Goal: Use online tool/utility: Utilize a website feature to perform a specific function

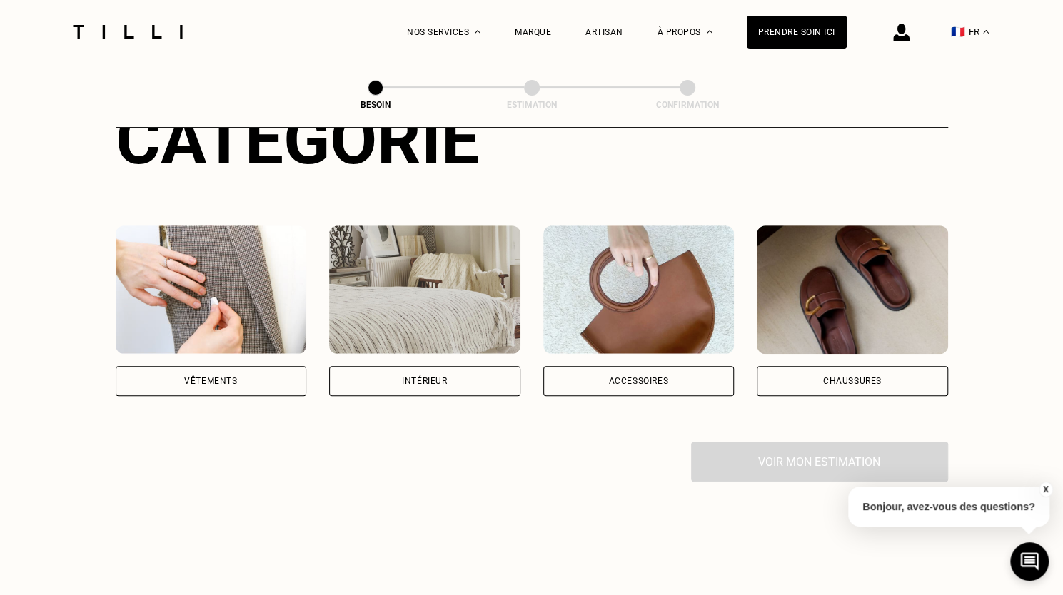
click at [173, 376] on div "Vêtements" at bounding box center [211, 381] width 191 height 30
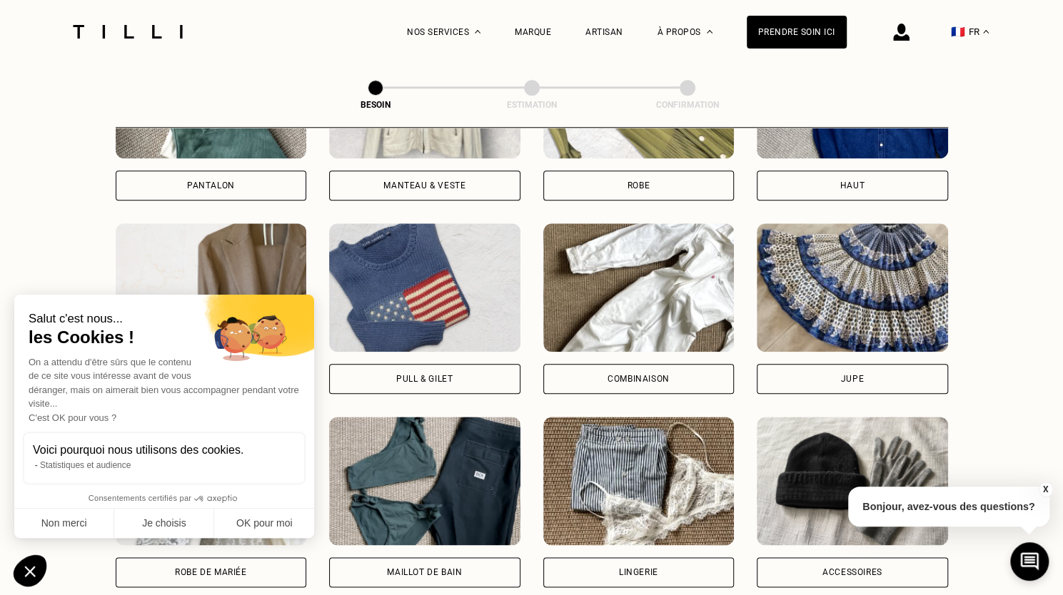
scroll to position [645, 0]
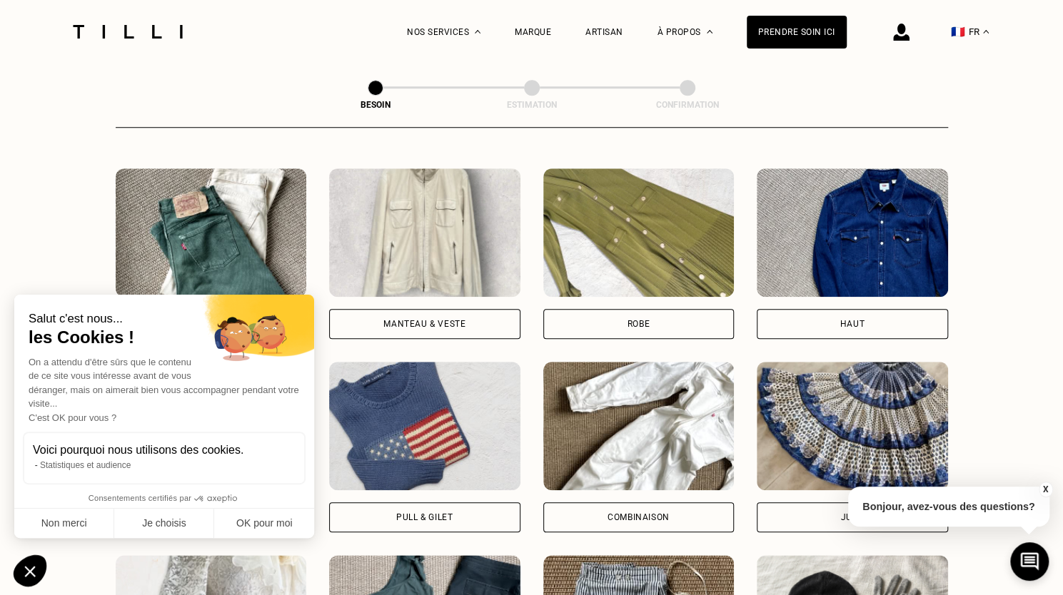
click at [872, 311] on div "Haut" at bounding box center [852, 324] width 191 height 30
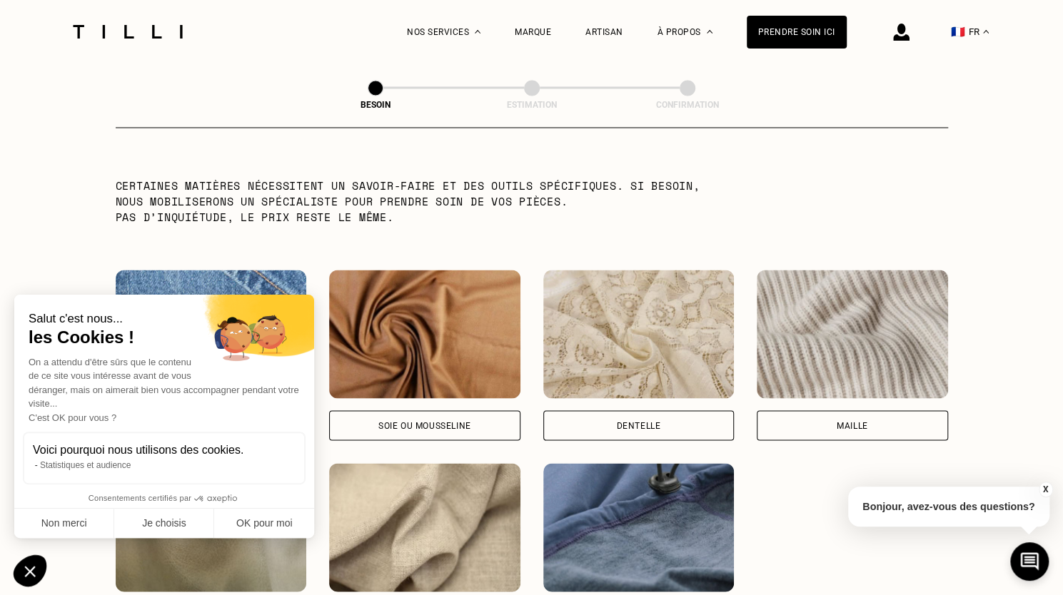
scroll to position [1585, 0]
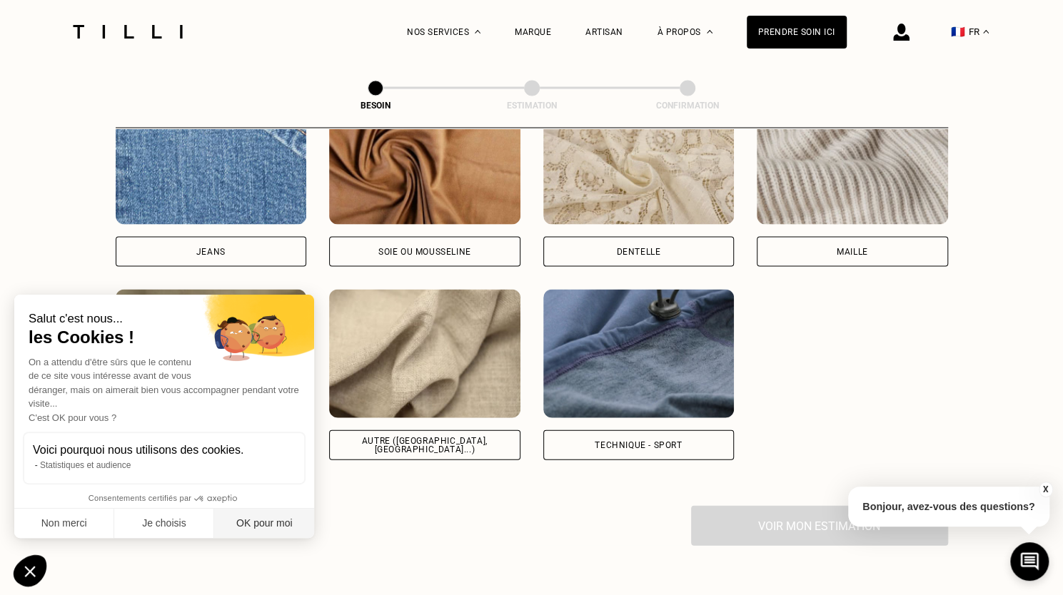
click at [283, 523] on button "OK pour moi" at bounding box center [264, 524] width 100 height 30
checkbox input "true"
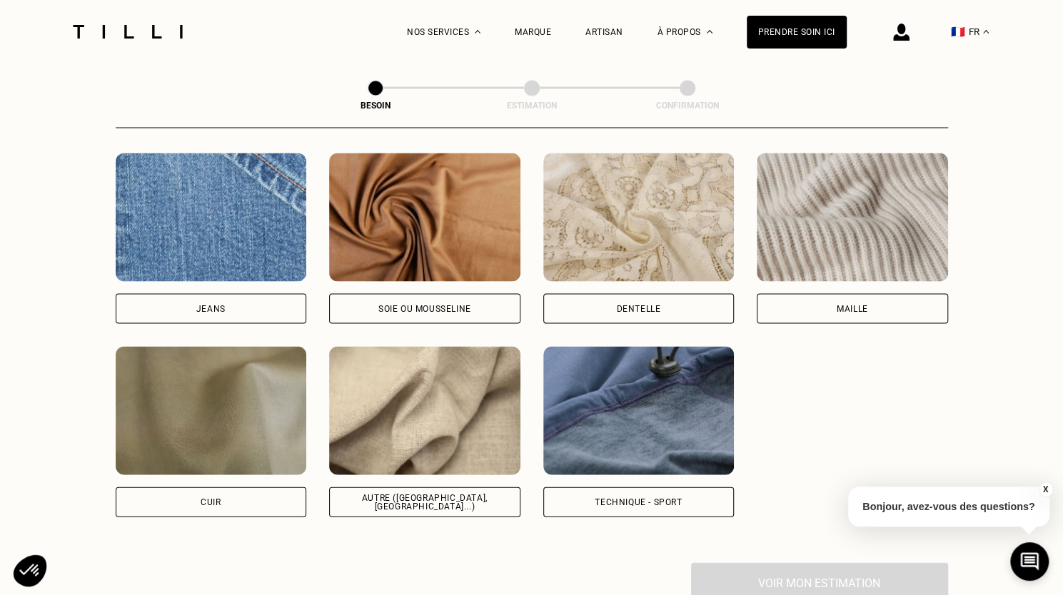
scroll to position [1499, 0]
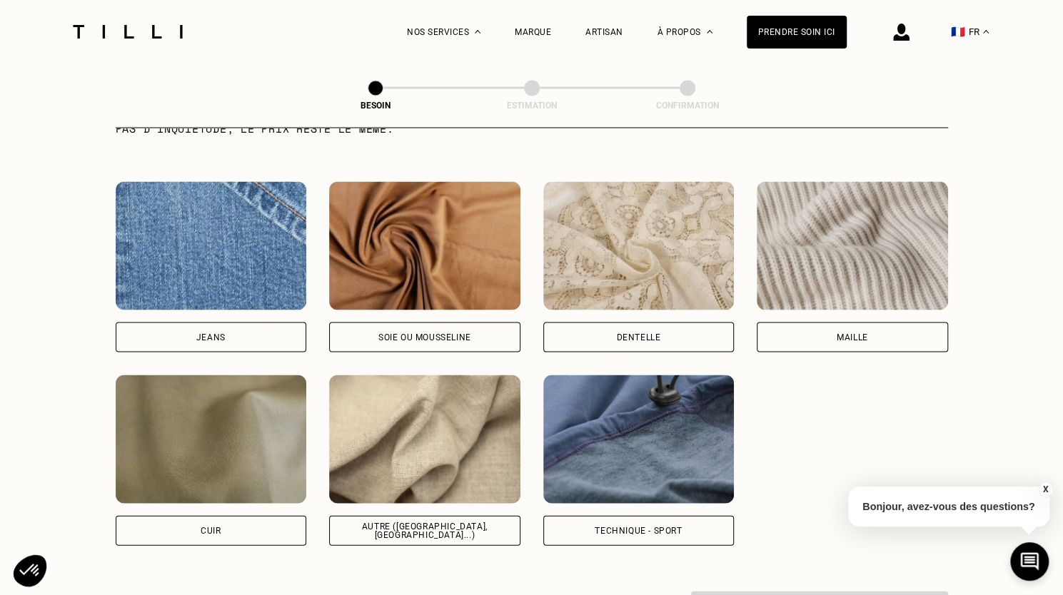
click at [861, 330] on div "Maille" at bounding box center [852, 337] width 191 height 30
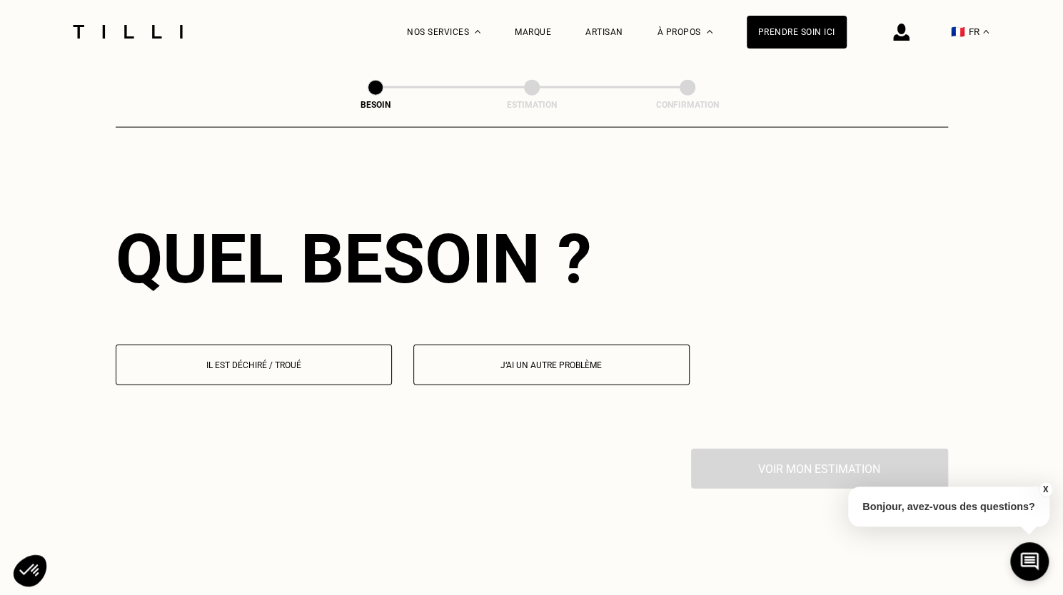
scroll to position [1917, 0]
click at [343, 360] on p "Il est déchiré / troué" at bounding box center [253, 365] width 261 height 10
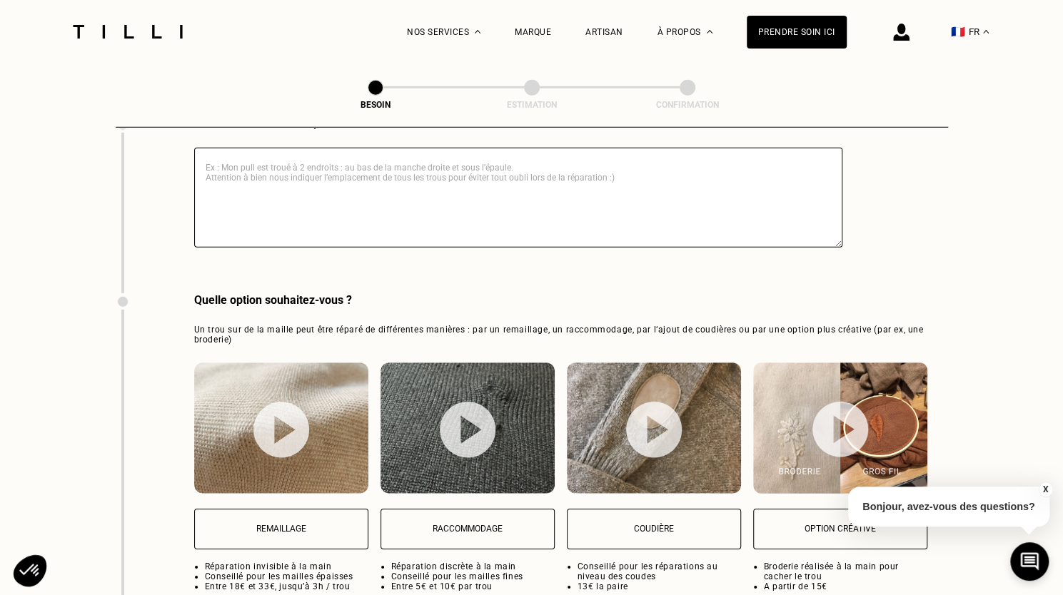
scroll to position [2538, 0]
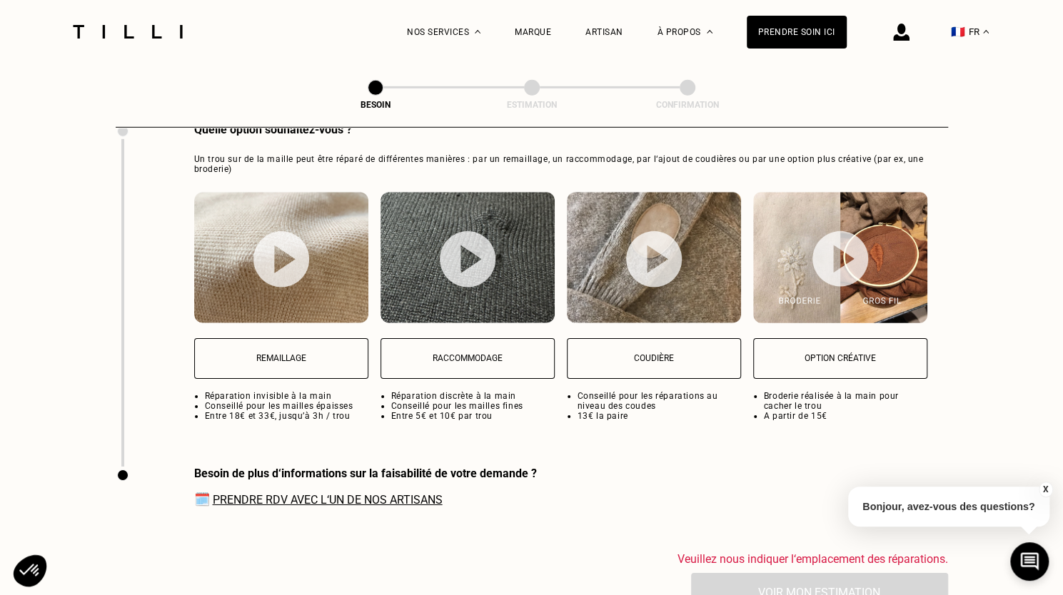
click at [489, 338] on button "Raccommodage" at bounding box center [467, 358] width 174 height 41
select select "FR"
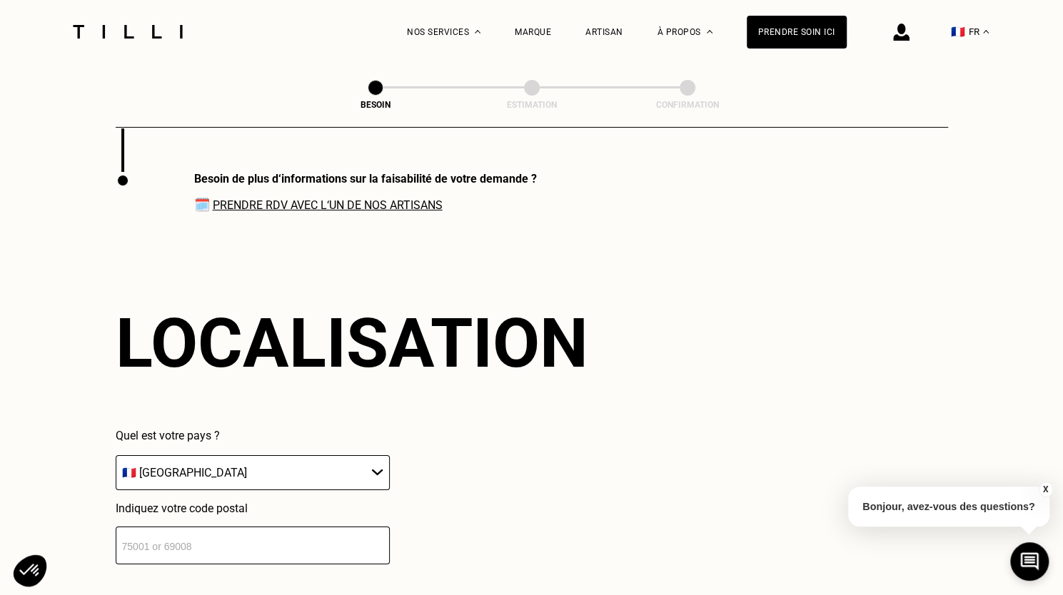
scroll to position [2837, 0]
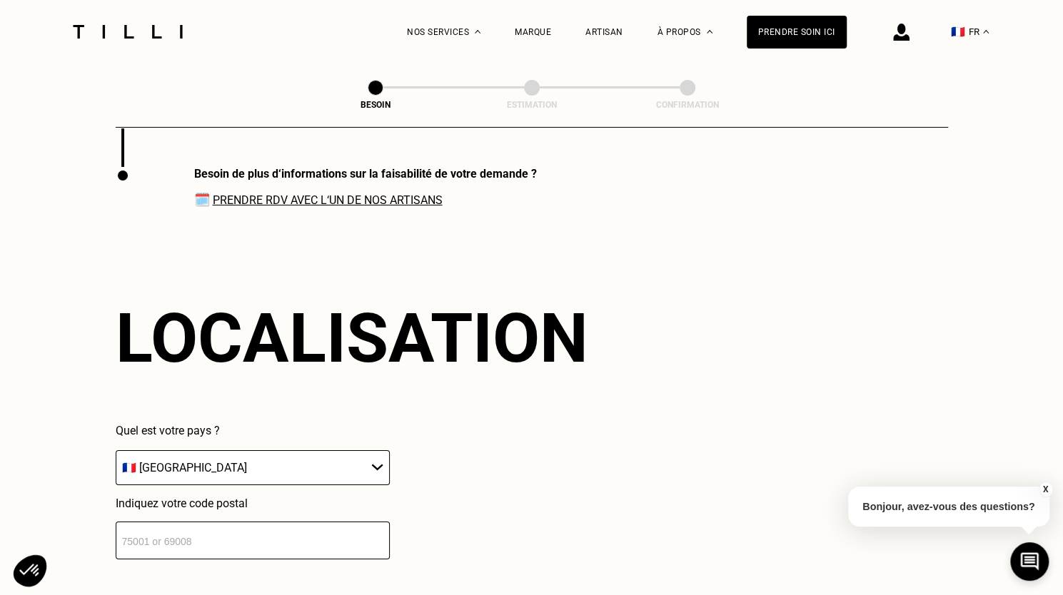
click at [239, 522] on input "number" at bounding box center [253, 541] width 274 height 38
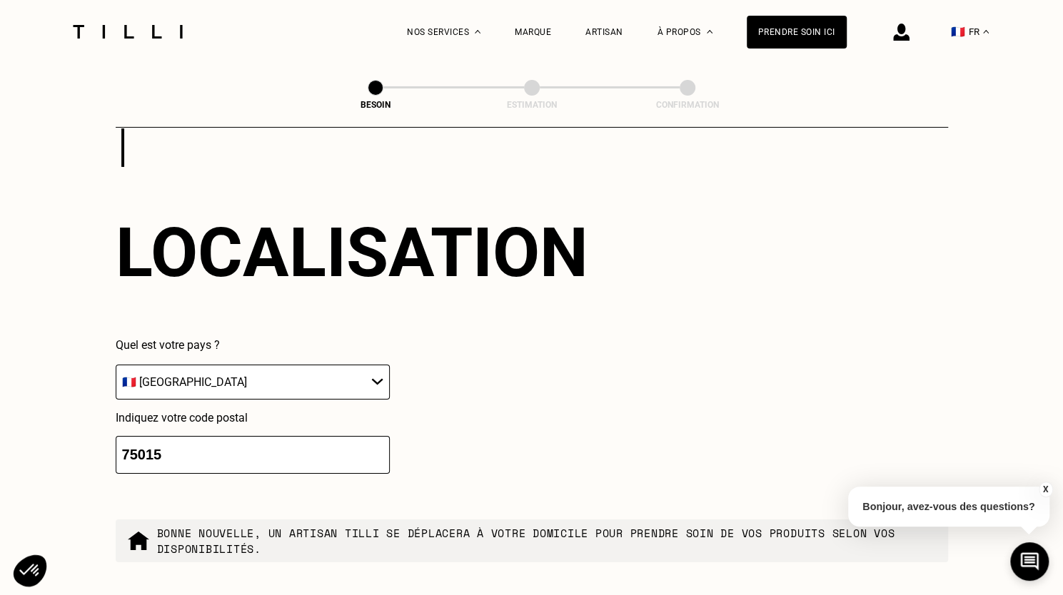
type input "75015"
click at [674, 345] on div "Localisation Quel est votre pays ? 🇩🇪 [GEOGRAPHIC_DATA] 🇦🇹 [GEOGRAPHIC_DATA] 🇧🇪…" at bounding box center [532, 343] width 832 height 353
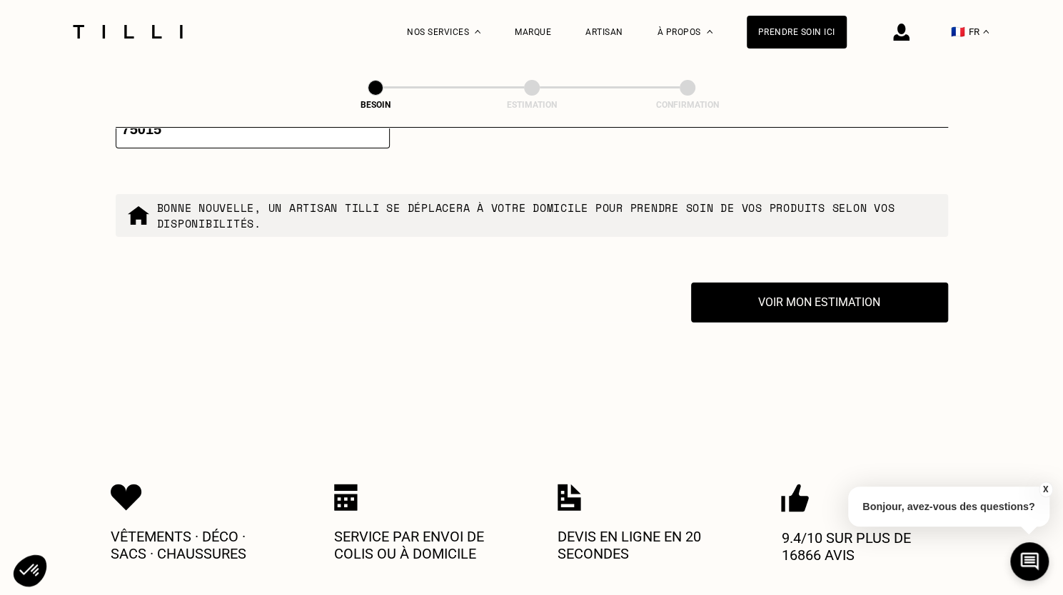
scroll to position [3120, 0]
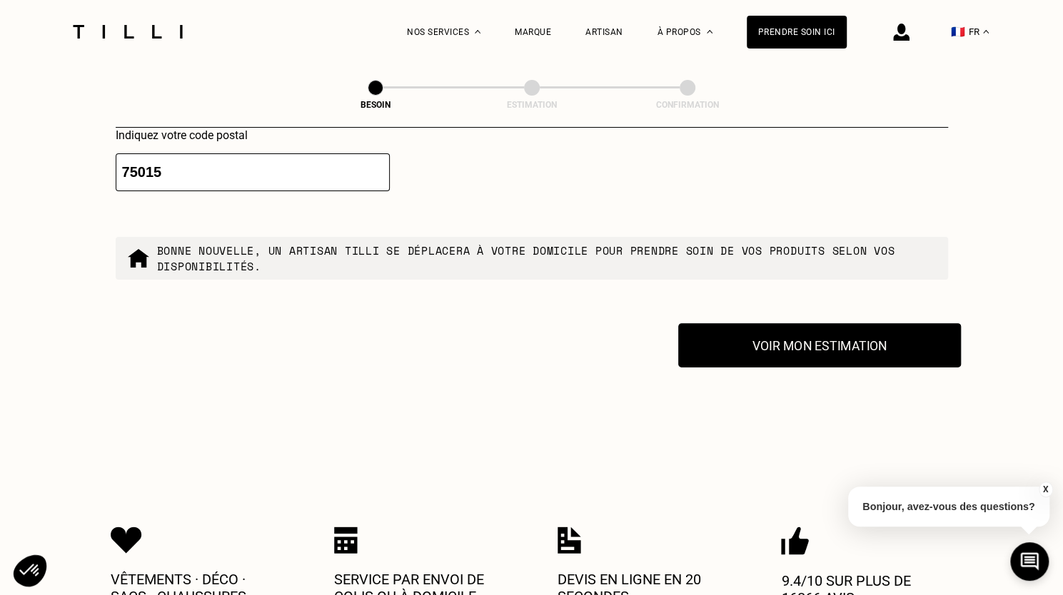
click at [796, 332] on button "Voir mon estimation" at bounding box center [819, 345] width 283 height 44
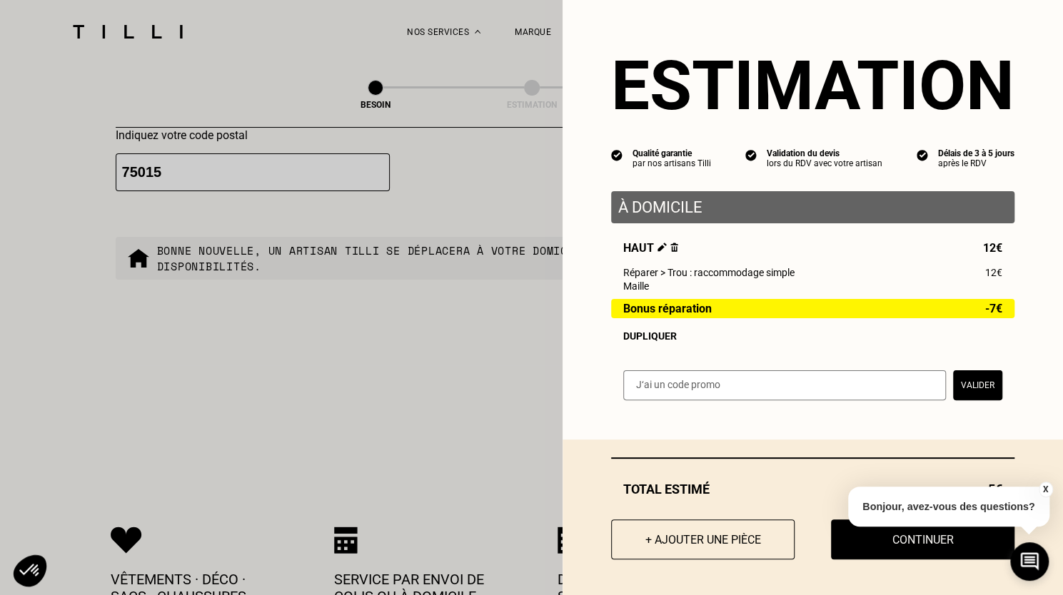
click at [611, 281] on div "Haut 12€ Réparer > Trou : raccommodage simple 12€ Maille Bonus réparation -7€ D…" at bounding box center [812, 291] width 403 height 101
click at [626, 318] on div "Bonus réparation -7€" at bounding box center [812, 308] width 403 height 19
click at [985, 313] on span "-7€" at bounding box center [993, 309] width 17 height 12
drag, startPoint x: 978, startPoint y: 313, endPoint x: 1039, endPoint y: 328, distance: 63.0
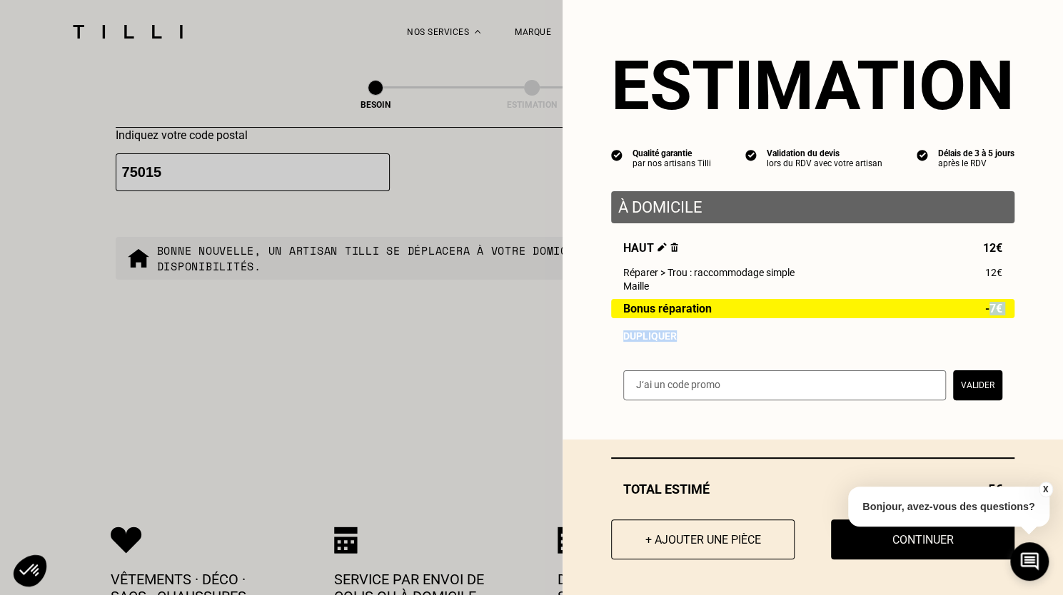
click at [1039, 328] on div "Estimation Qualité garantie par nos artisans Tilli Validation du devis lors du …" at bounding box center [812, 209] width 500 height 418
click at [711, 354] on div "Estimation Qualité garantie par nos artisans Tilli Validation du devis lors du …" at bounding box center [812, 209] width 500 height 418
click at [692, 325] on div "Haut 12€ Réparer > Trou : raccommodage simple 12€ Maille Bonus réparation -7€ D…" at bounding box center [812, 291] width 403 height 101
click at [695, 329] on div "Haut 12€ Réparer > Trou : raccommodage simple 12€ Maille Bonus réparation -7€ D…" at bounding box center [812, 291] width 403 height 101
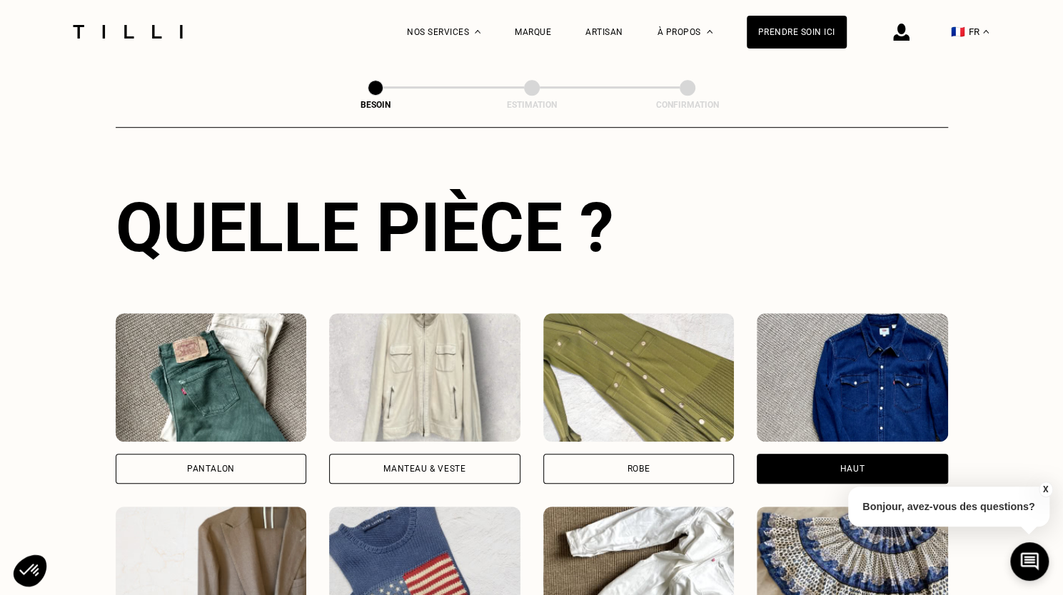
scroll to position [582, 0]
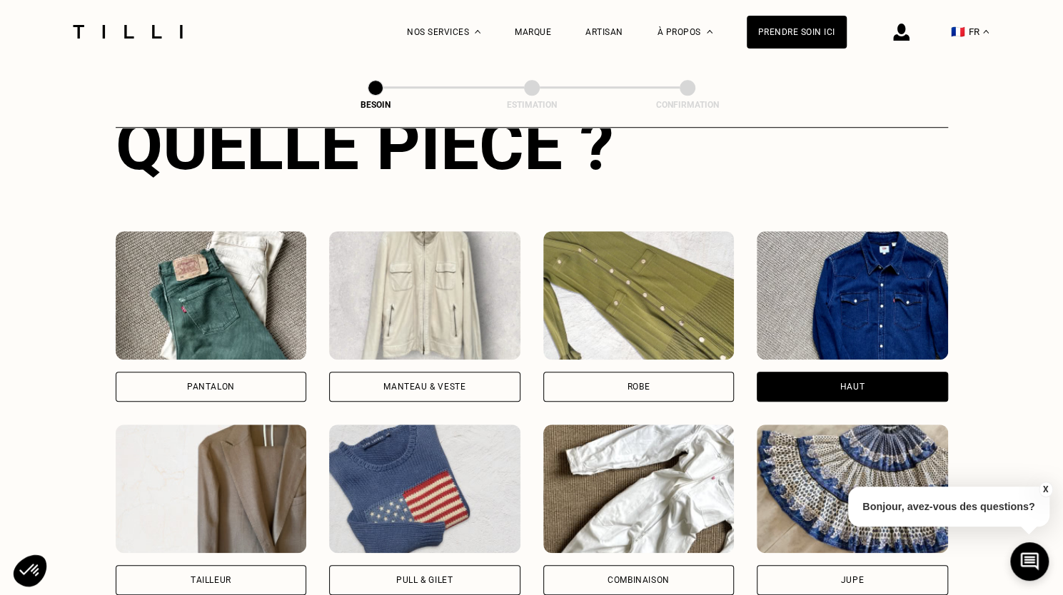
click at [223, 383] on div "Pantalon" at bounding box center [211, 387] width 191 height 30
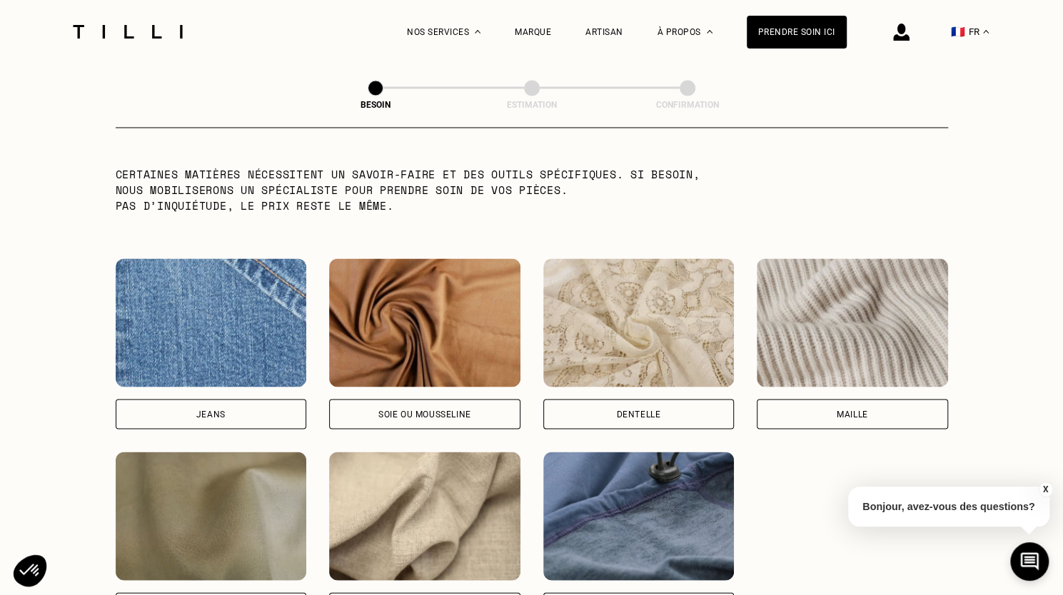
scroll to position [1442, 0]
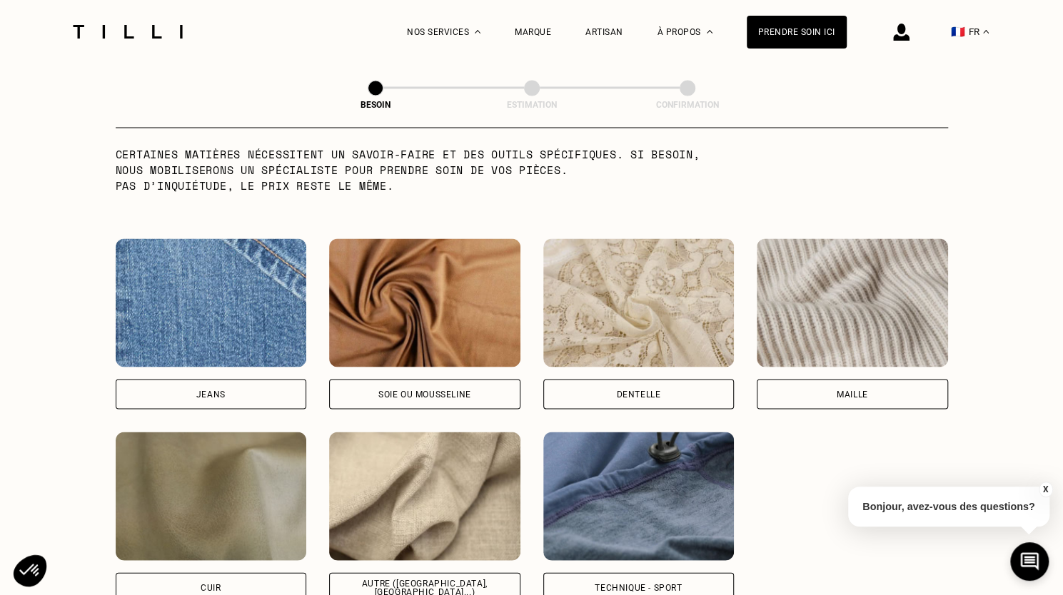
click at [228, 379] on div "Jeans" at bounding box center [211, 394] width 191 height 30
select select "FR"
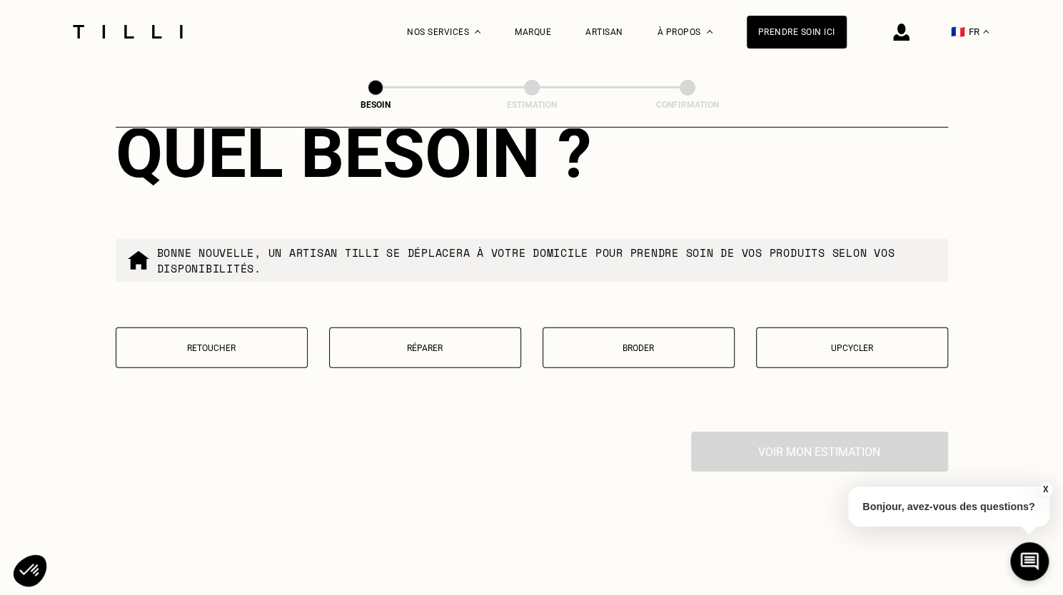
scroll to position [2403, 0]
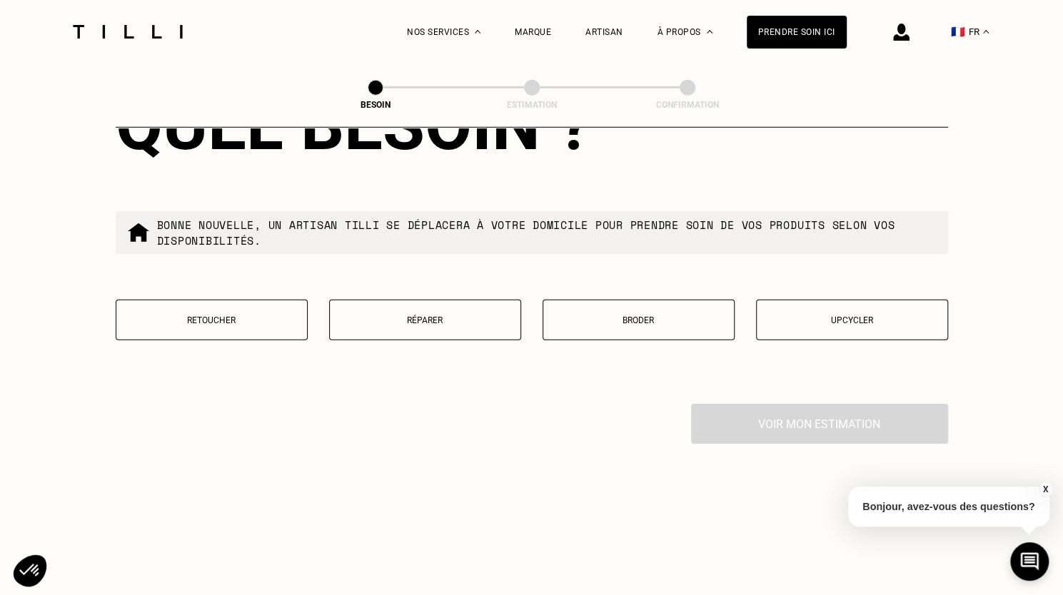
click at [263, 304] on button "Retoucher" at bounding box center [212, 320] width 192 height 41
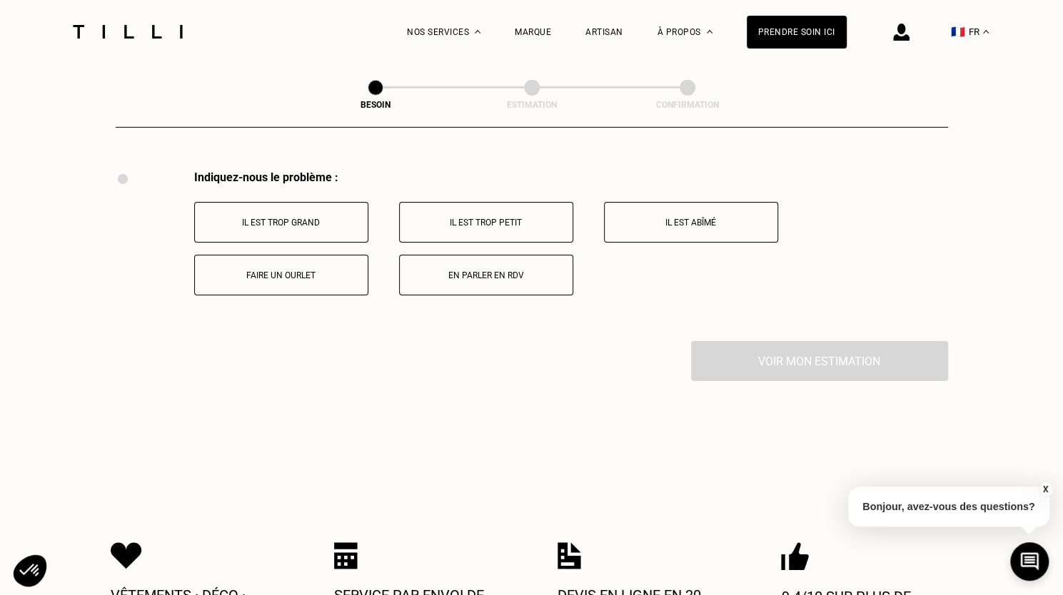
scroll to position [2638, 0]
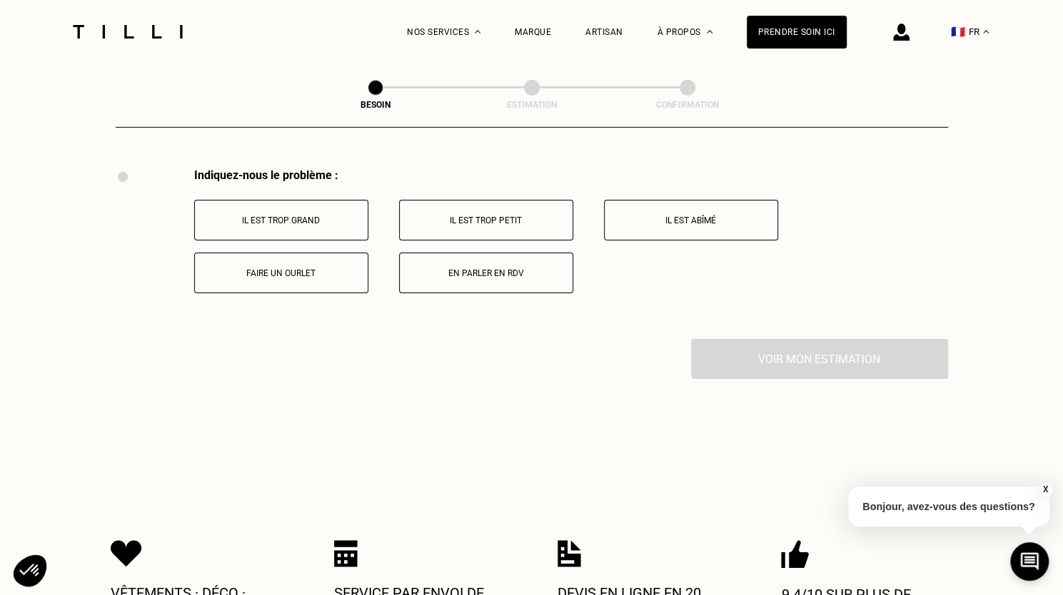
click at [518, 223] on button "Il est trop petit" at bounding box center [486, 220] width 174 height 41
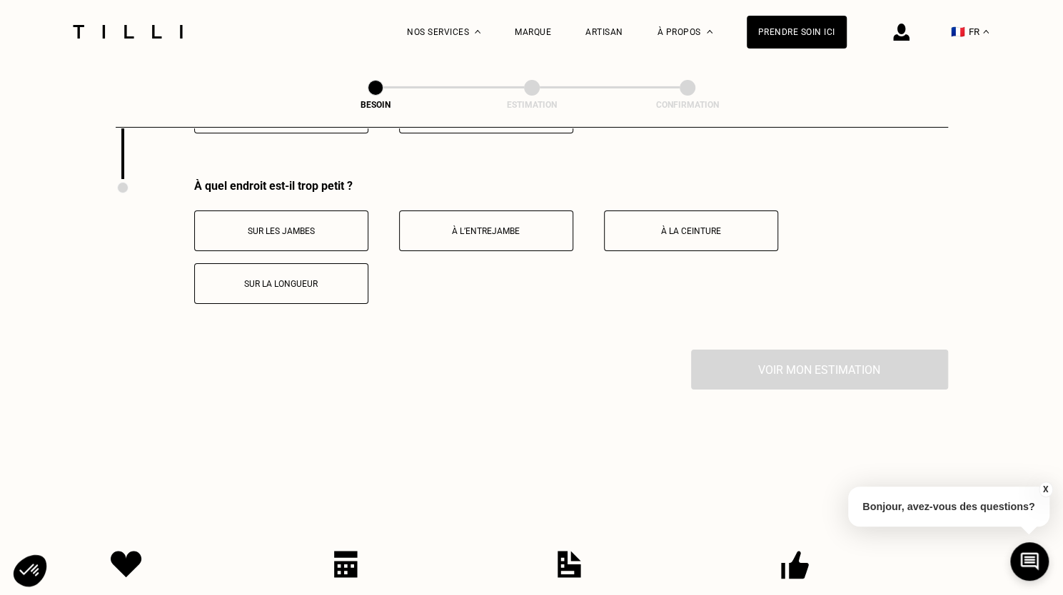
scroll to position [2809, 0]
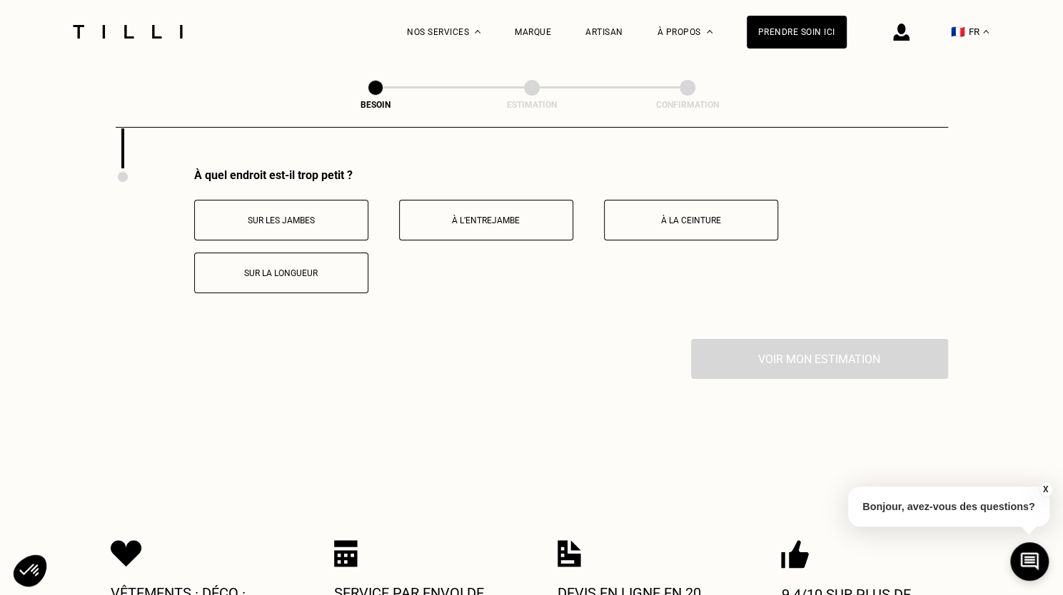
click at [690, 200] on button "À la ceinture" at bounding box center [691, 220] width 174 height 41
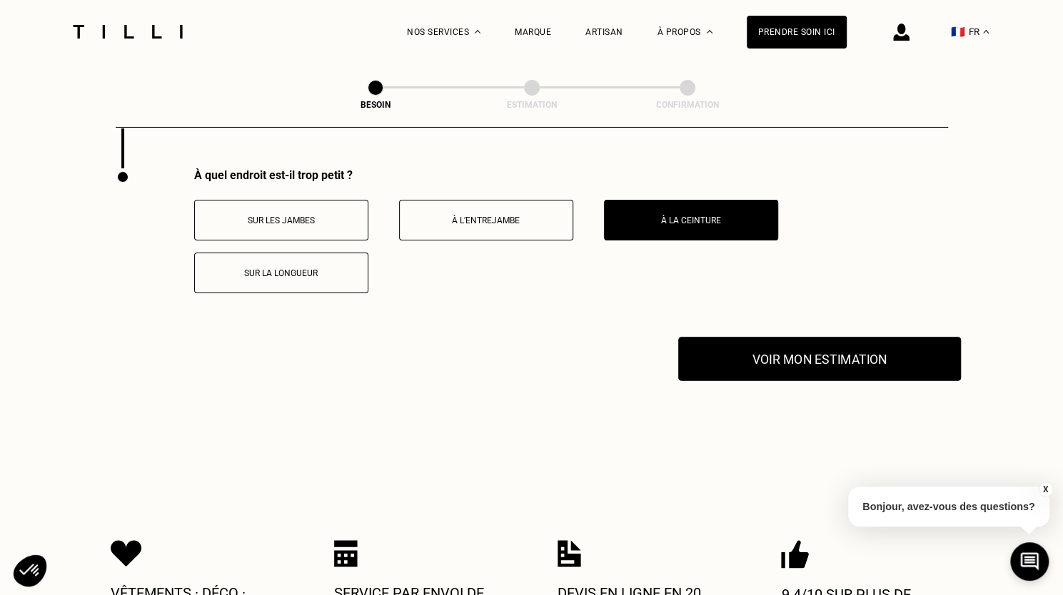
click at [752, 342] on button "Voir mon estimation" at bounding box center [819, 359] width 283 height 44
